Goal: Task Accomplishment & Management: Use online tool/utility

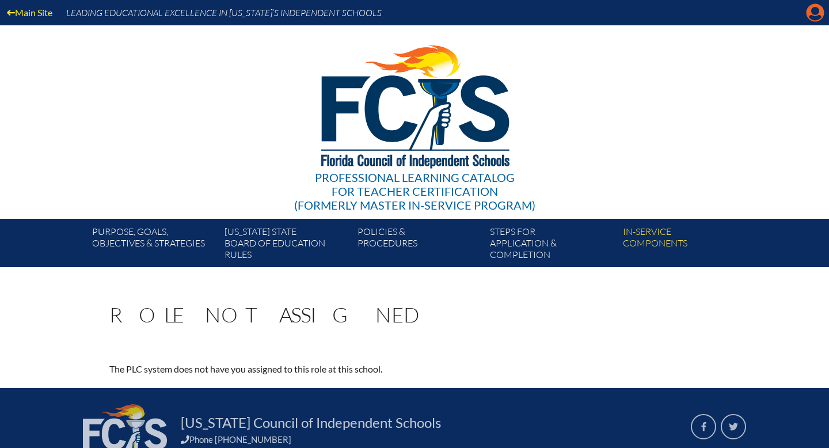
click at [811, 14] on icon at bounding box center [816, 13] width 18 height 18
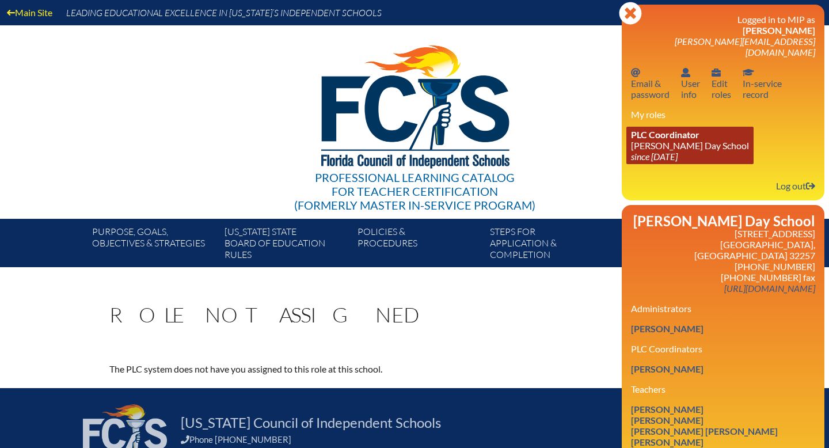
click at [695, 140] on link "PLC Coordinator [PERSON_NAME] Day School since [DATE]" at bounding box center [689, 145] width 127 height 37
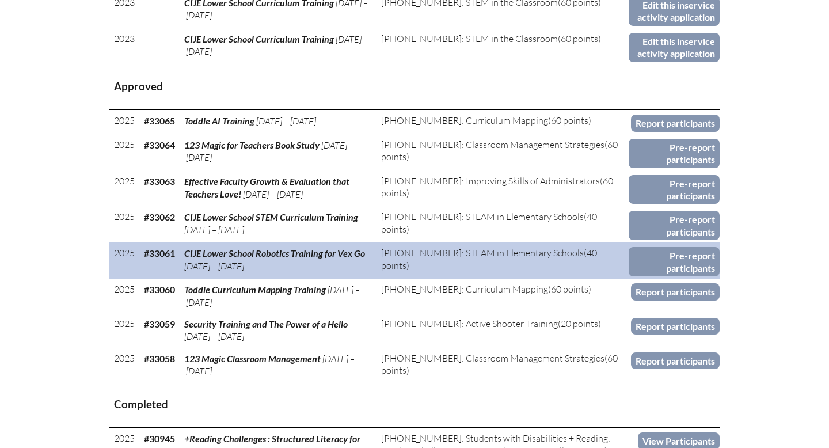
scroll to position [618, 0]
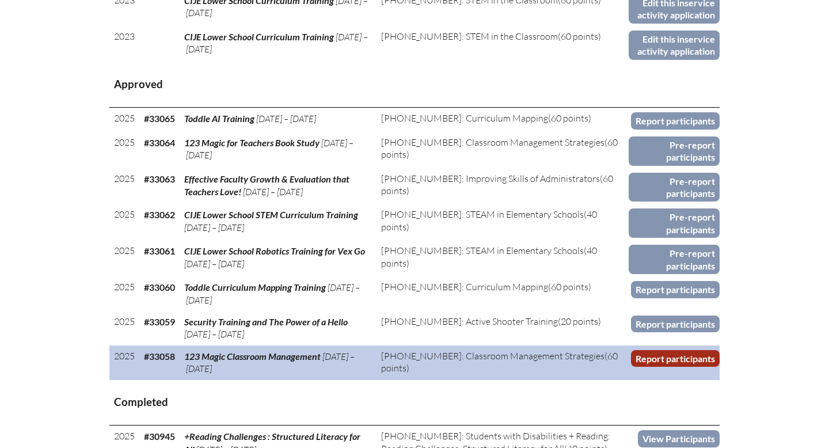
click at [651, 356] on link "Report participants" at bounding box center [675, 358] width 89 height 17
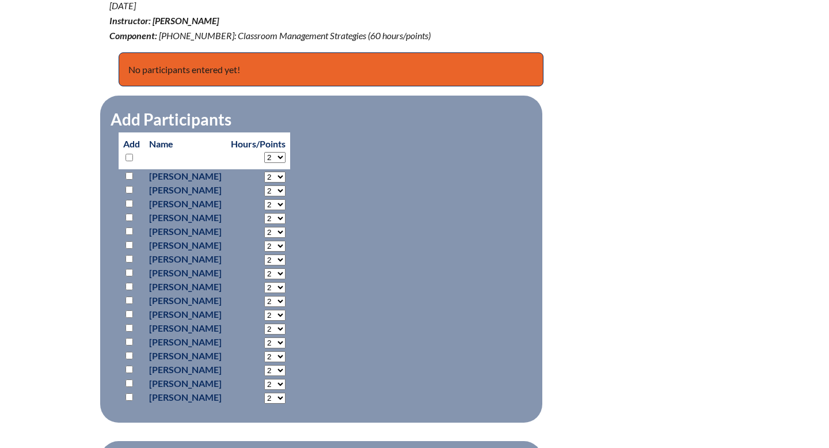
scroll to position [449, 0]
click at [131, 176] on input "checkbox" at bounding box center [129, 176] width 7 height 7
click at [131, 177] on input "checkbox" at bounding box center [129, 176] width 7 height 7
checkbox input "false"
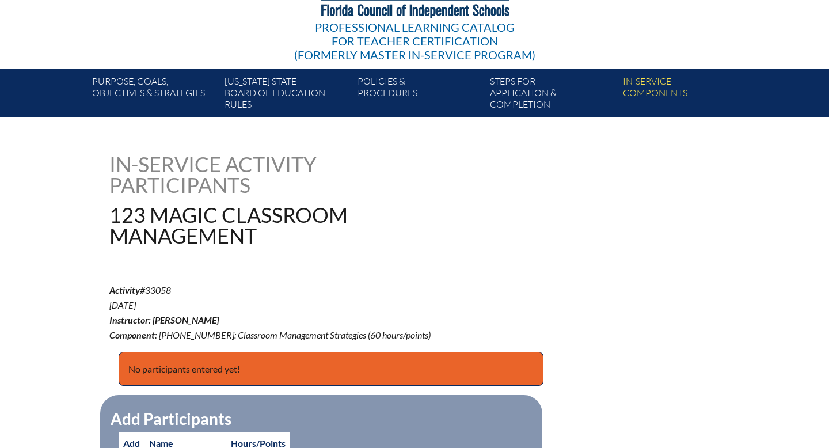
scroll to position [0, 0]
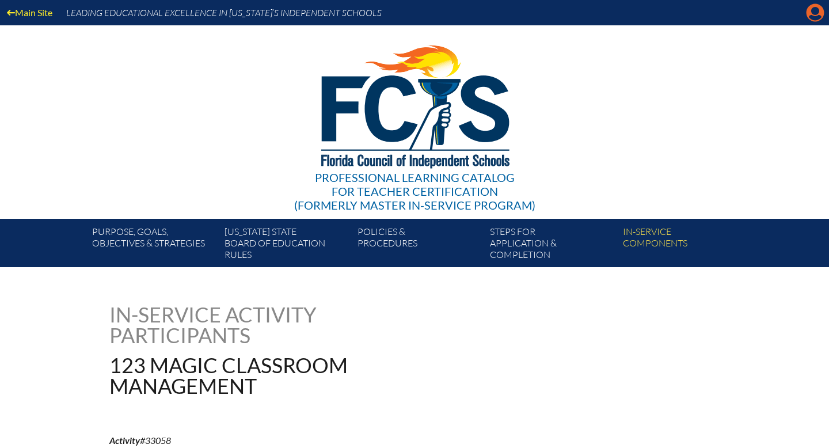
click at [811, 14] on icon at bounding box center [816, 13] width 18 height 18
